Goal: Find specific page/section: Find specific page/section

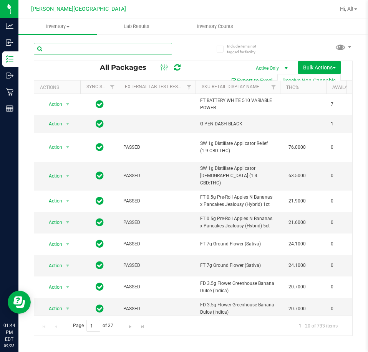
click at [81, 53] on input "text" at bounding box center [103, 49] width 138 height 12
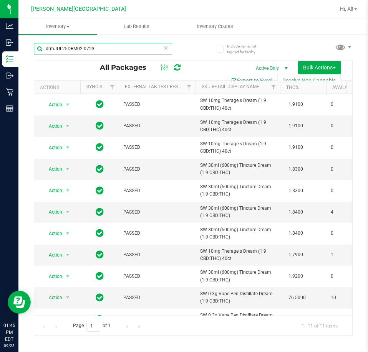
type input "drmJUL25DRM02-0723"
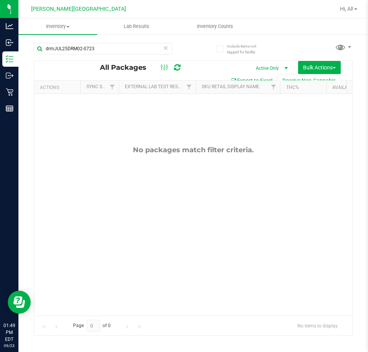
click at [167, 47] on icon at bounding box center [165, 47] width 5 height 9
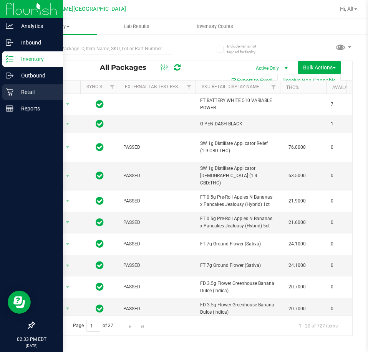
click at [17, 91] on p "Retail" at bounding box center [36, 92] width 46 height 9
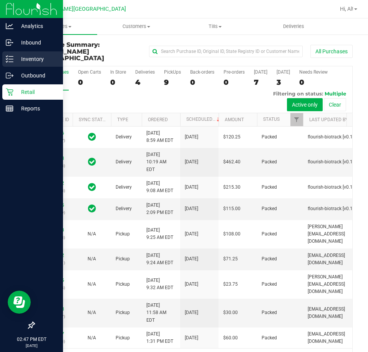
click at [25, 61] on p "Inventory" at bounding box center [36, 59] width 46 height 9
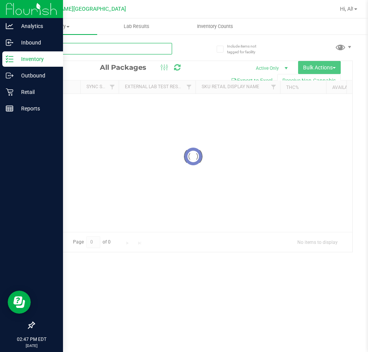
click at [144, 52] on input "text" at bounding box center [103, 49] width 138 height 12
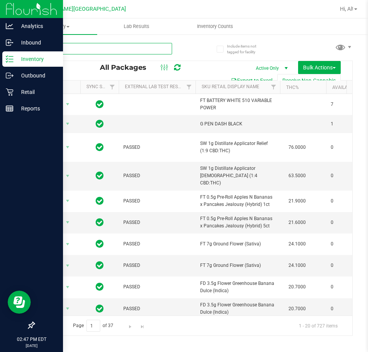
type input "aml"
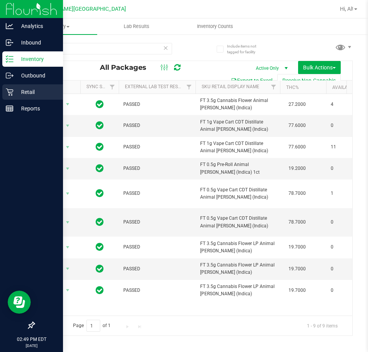
click at [15, 88] on p "Retail" at bounding box center [36, 92] width 46 height 9
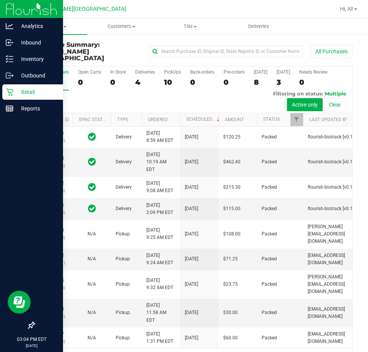
click at [8, 94] on icon at bounding box center [10, 92] width 8 height 8
